Goal: Task Accomplishment & Management: Complete application form

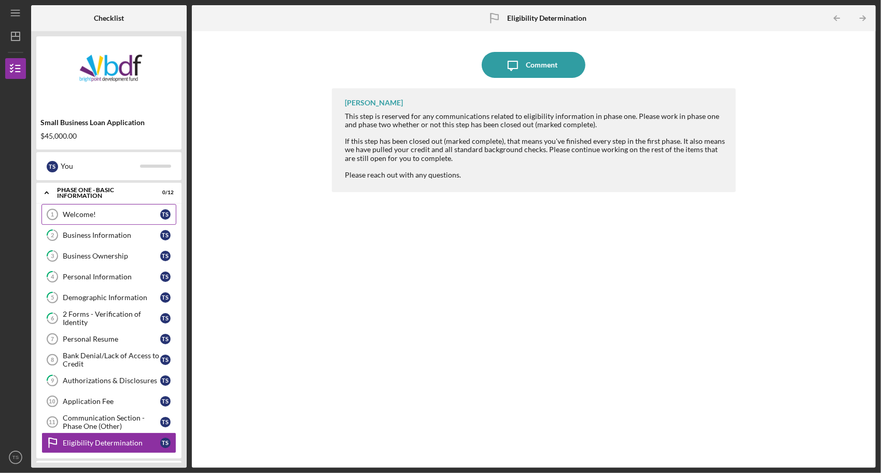
click at [74, 216] on div "Welcome!" at bounding box center [112, 214] width 98 height 8
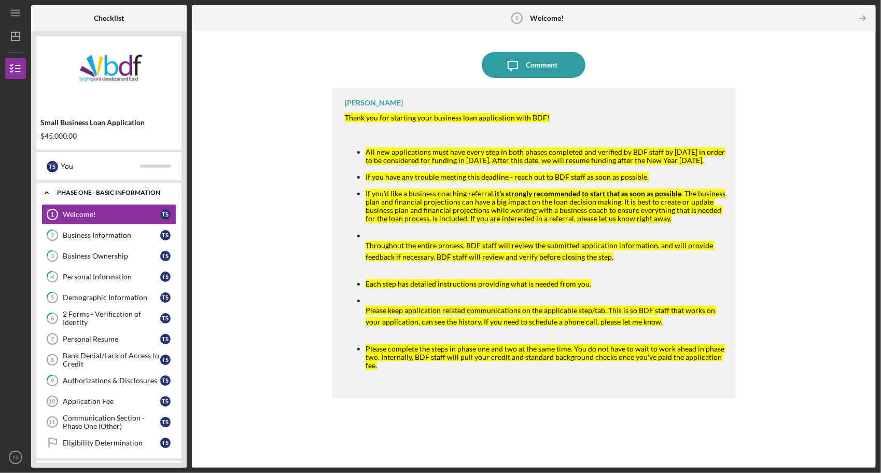
click at [106, 191] on div "Phase One - Basic Information" at bounding box center [113, 192] width 112 height 6
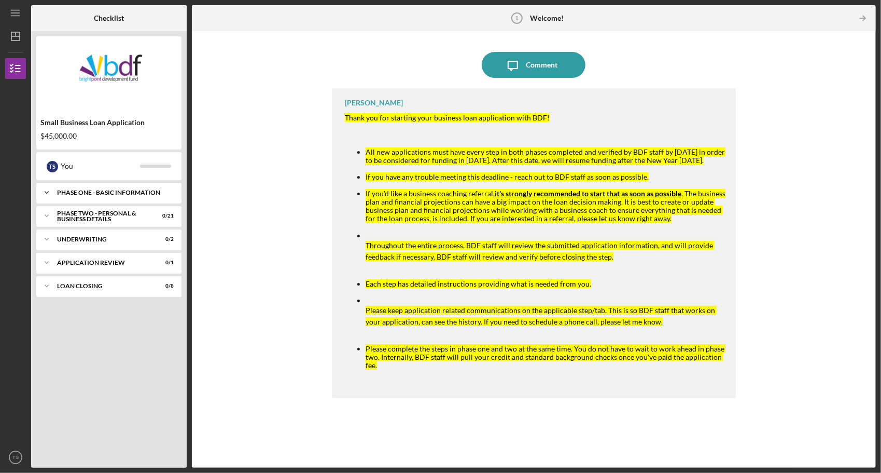
click at [106, 191] on div "Phase One - Basic Information" at bounding box center [113, 192] width 112 height 6
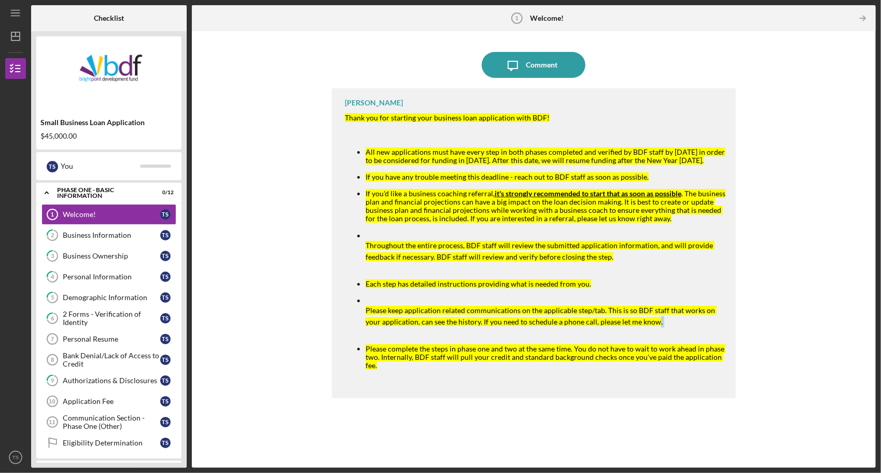
drag, startPoint x: 598, startPoint y: 329, endPoint x: 640, endPoint y: 327, distance: 41.5
click at [640, 327] on li "Please keep application related communications on the applicable step/tab. This…" at bounding box center [546, 316] width 360 height 40
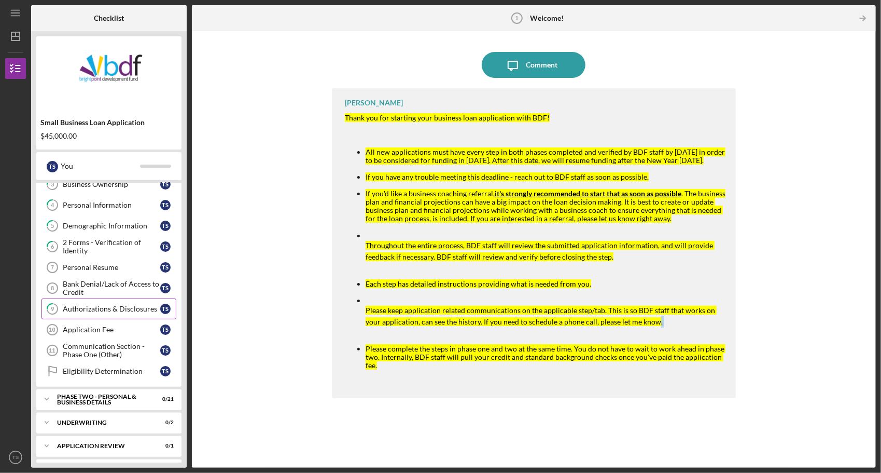
scroll to position [90, 0]
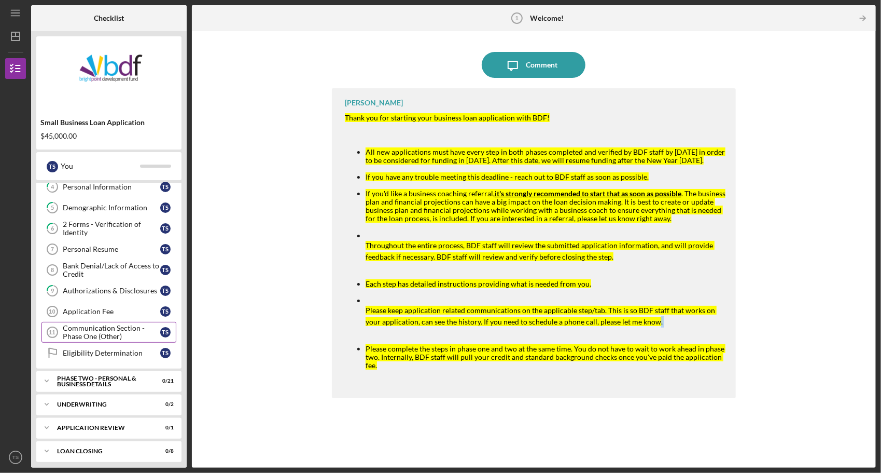
click at [87, 325] on div "Communication Section - Phase One (Other)" at bounding box center [112, 332] width 98 height 17
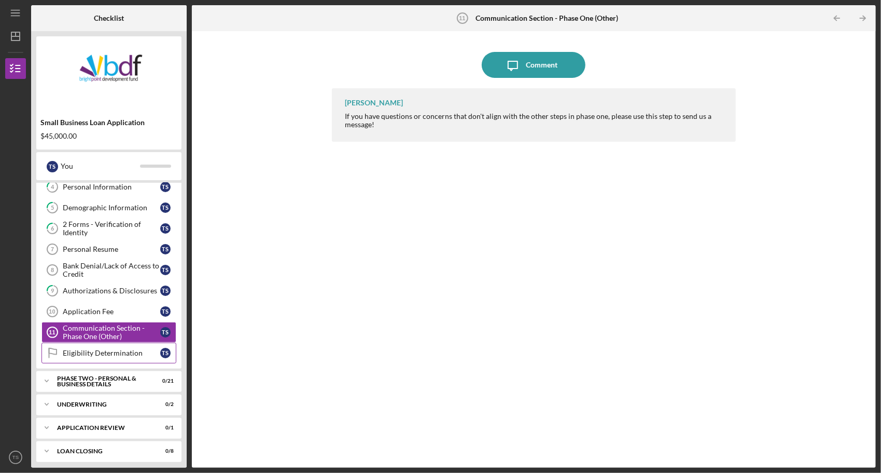
click at [70, 349] on div "Eligibility Determination" at bounding box center [112, 353] width 98 height 8
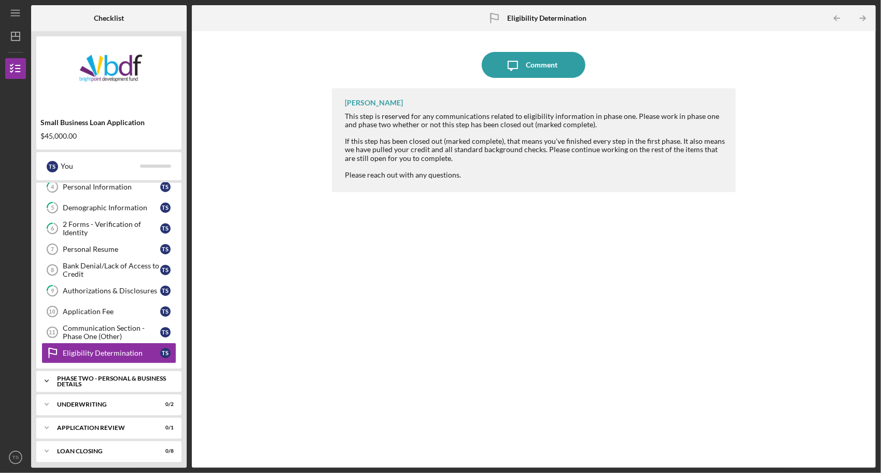
click at [76, 375] on div "PHASE TWO - PERSONAL & BUSINESS DETAILS" at bounding box center [113, 381] width 112 height 12
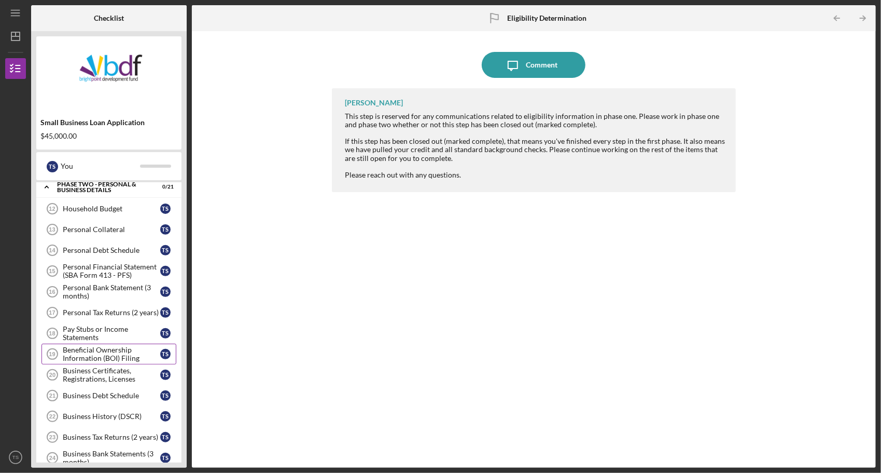
scroll to position [245, 0]
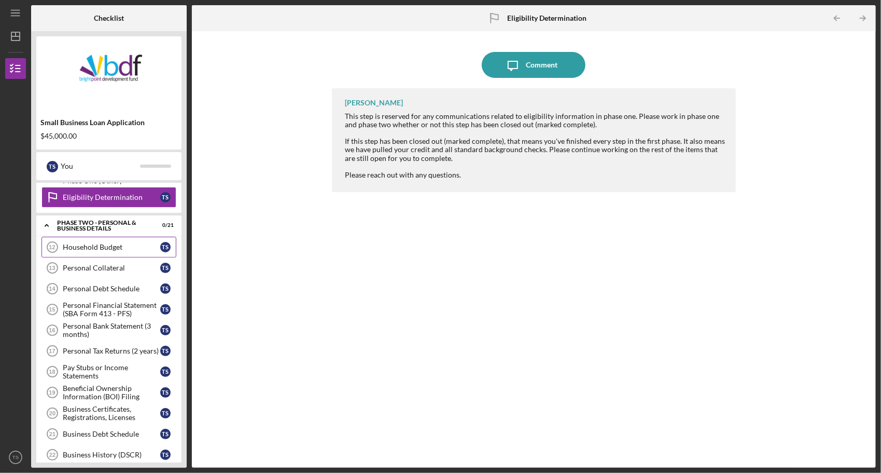
click at [99, 243] on div "Household Budget" at bounding box center [112, 247] width 98 height 8
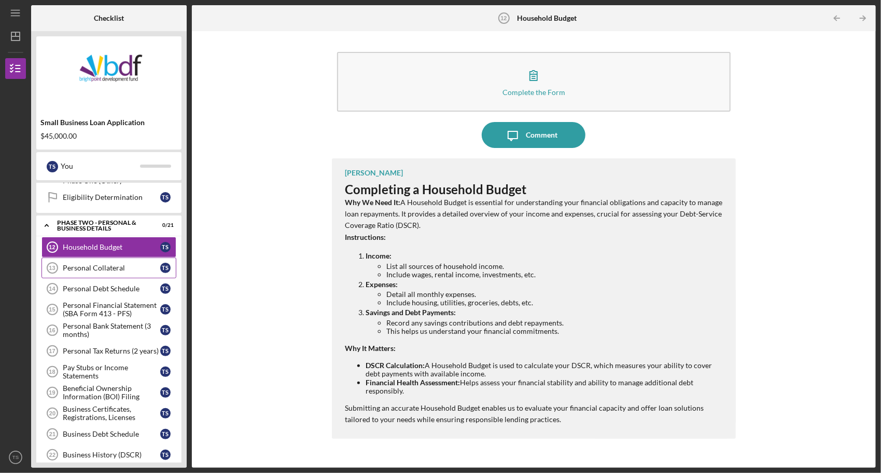
click at [112, 268] on link "Personal Collateral 13 Personal Collateral T S" at bounding box center [108, 267] width 135 height 21
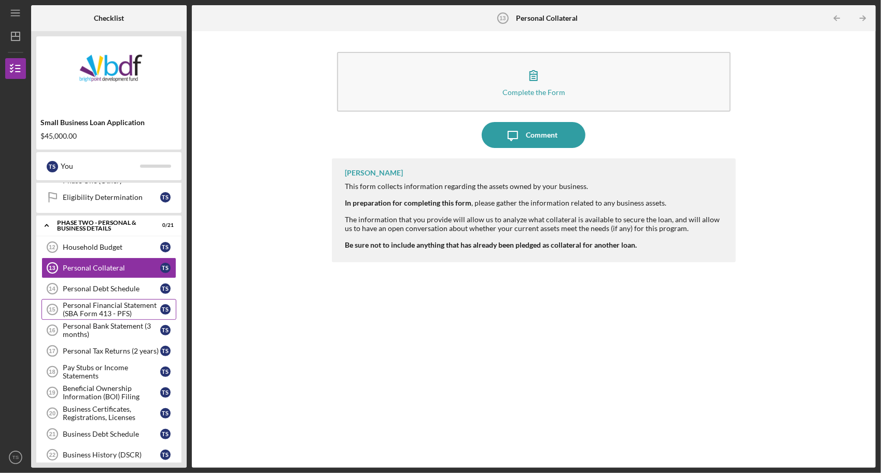
click at [102, 307] on div "Personal Financial Statement (SBA Form 413 - PFS)" at bounding box center [112, 309] width 98 height 17
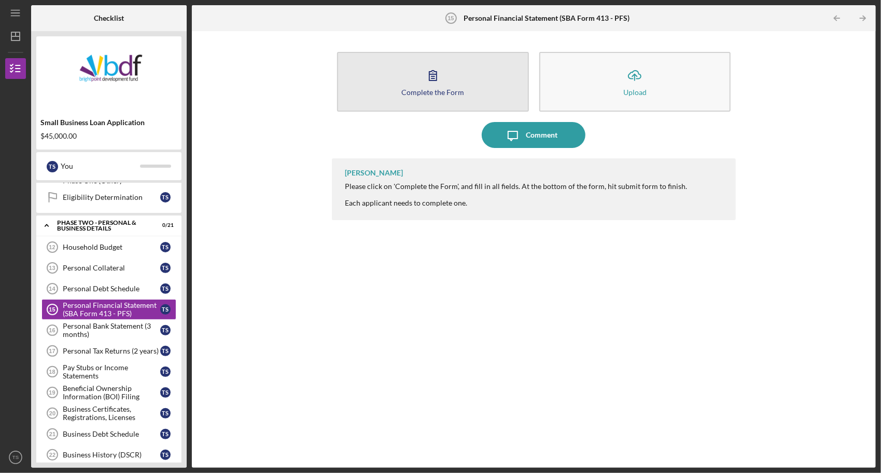
click at [425, 84] on icon "button" at bounding box center [433, 75] width 26 height 26
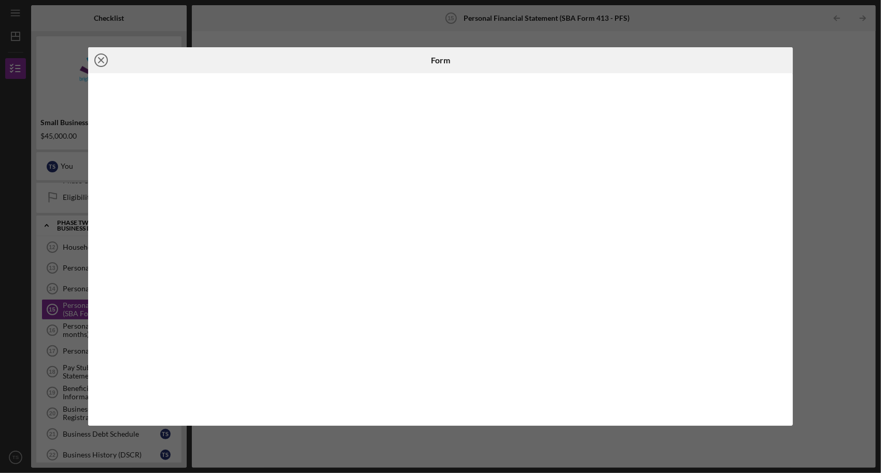
click at [105, 58] on icon "Icon/Close" at bounding box center [101, 60] width 26 height 26
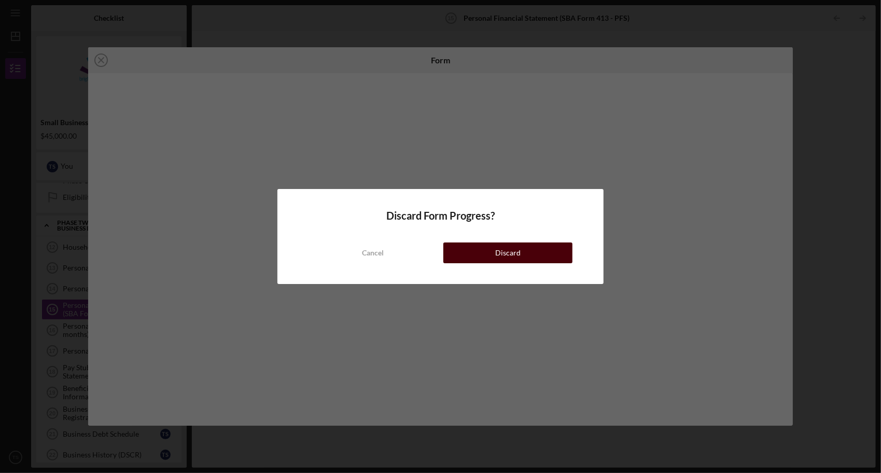
click at [456, 251] on button "Discard" at bounding box center [508, 252] width 130 height 21
